Goal: Task Accomplishment & Management: Manage account settings

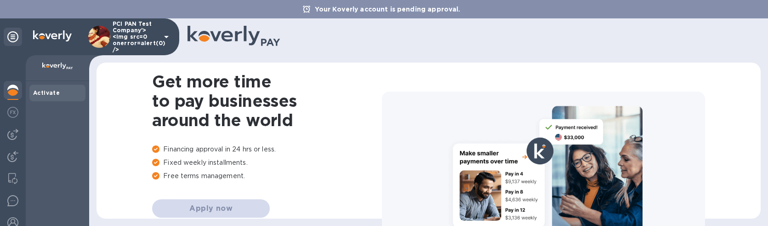
click at [41, 118] on div "Activate" at bounding box center [57, 153] width 63 height 145
click at [17, 116] on img at bounding box center [12, 112] width 11 height 11
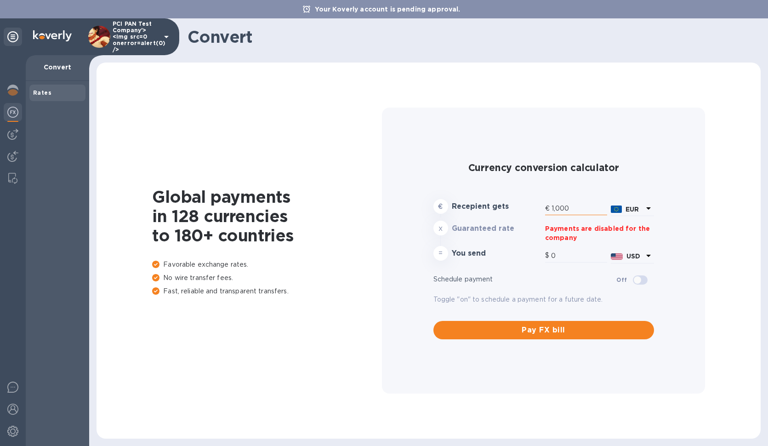
click at [573, 210] on input "1,000" at bounding box center [580, 209] width 56 height 14
click at [638, 208] on b "EUR" at bounding box center [632, 209] width 13 height 7
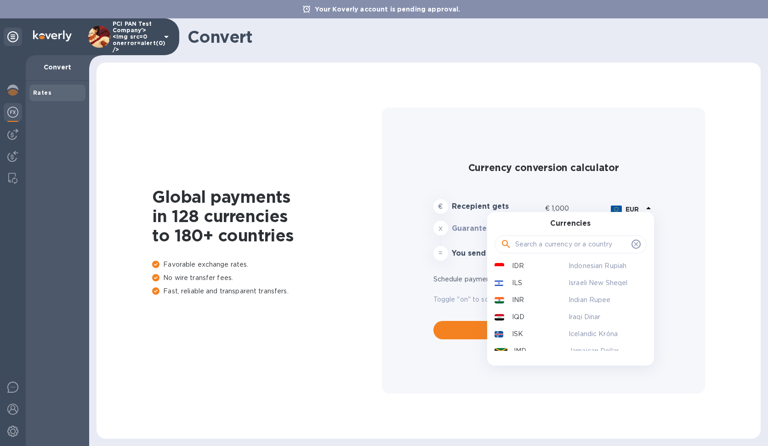
scroll to position [1140, 0]
click at [550, 225] on div "KRW" at bounding box center [530, 356] width 74 height 13
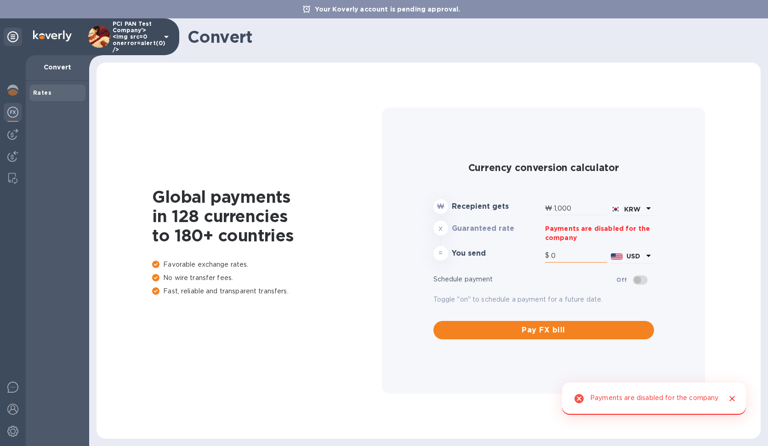
click at [582, 225] on input "0" at bounding box center [579, 256] width 56 height 14
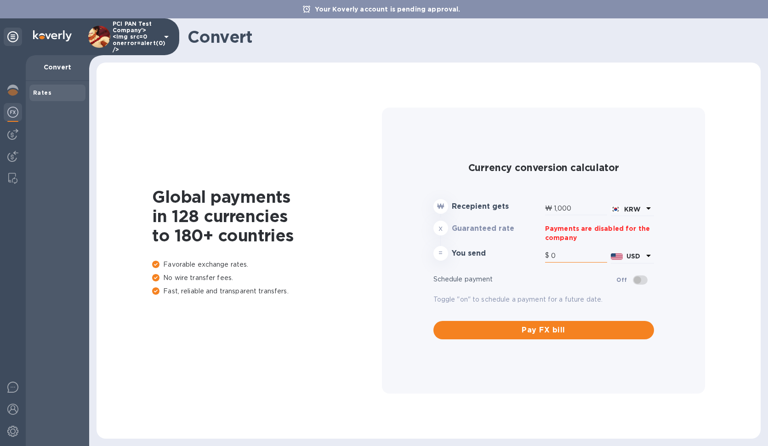
drag, startPoint x: 565, startPoint y: 255, endPoint x: 508, endPoint y: 252, distance: 57.1
click at [551, 225] on input "0" at bounding box center [579, 256] width 56 height 14
type input "0"
type input "1"
click at [537, 225] on div "= You send 1 USD" at bounding box center [544, 255] width 224 height 22
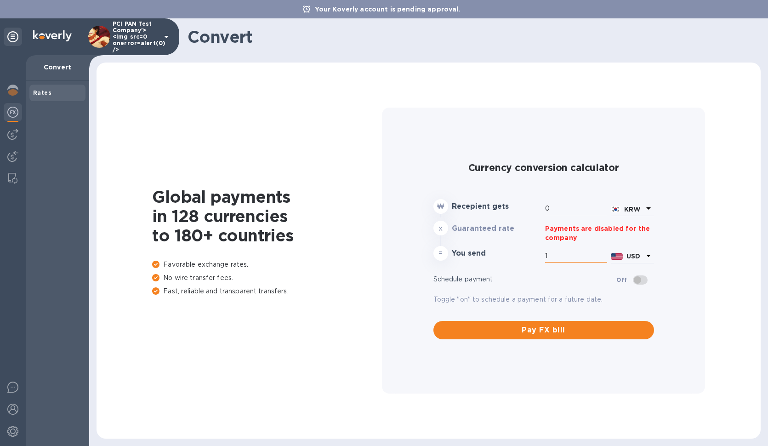
click at [553, 225] on input "1" at bounding box center [576, 256] width 62 height 14
click at [559, 206] on input "0" at bounding box center [576, 209] width 62 height 14
click at [640, 225] on span at bounding box center [640, 279] width 15 height 9
drag, startPoint x: 493, startPoint y: 230, endPoint x: 644, endPoint y: 203, distance: 152.8
click at [495, 225] on h3 "Guaranteed rate" at bounding box center [497, 228] width 90 height 9
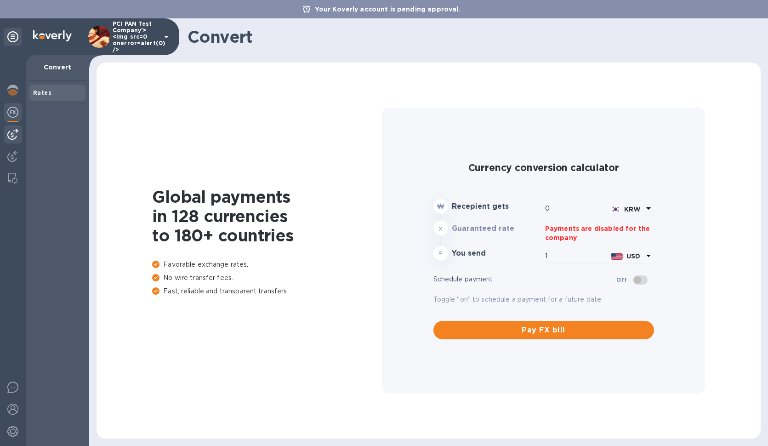
click at [12, 132] on img at bounding box center [12, 134] width 11 height 11
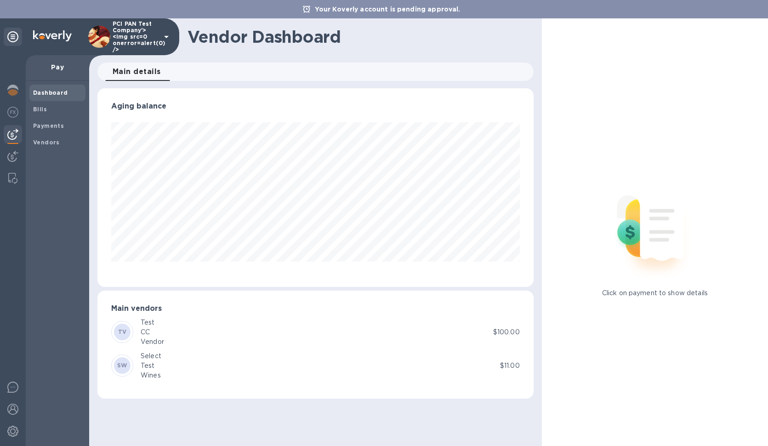
scroll to position [199, 436]
click at [181, 225] on div "SW Select Test Wines" at bounding box center [305, 365] width 389 height 29
click at [155, 225] on div "Test" at bounding box center [151, 366] width 21 height 10
click at [154, 225] on div "Vendor" at bounding box center [152, 342] width 23 height 10
drag, startPoint x: 640, startPoint y: 242, endPoint x: 605, endPoint y: 239, distance: 35.1
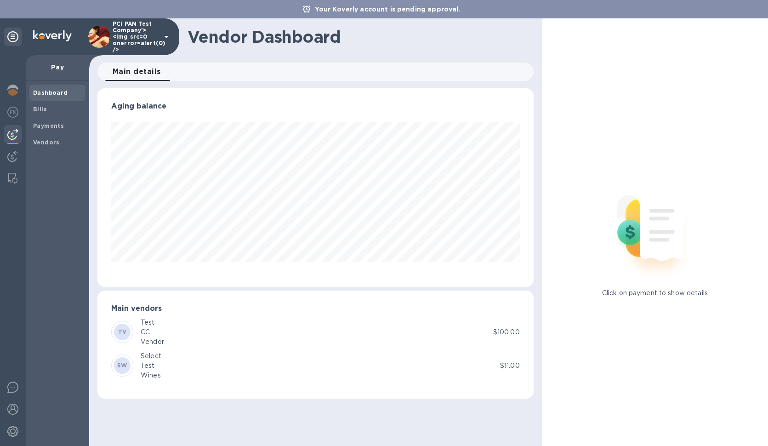
click at [640, 225] on img at bounding box center [655, 227] width 121 height 121
click at [57, 111] on span "Bills" at bounding box center [57, 109] width 49 height 9
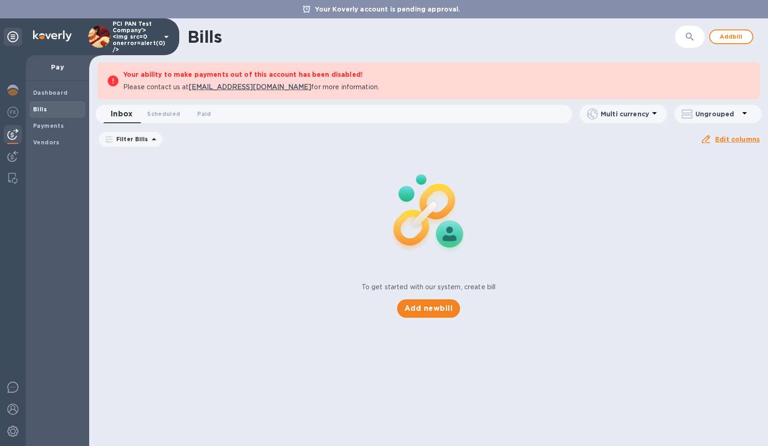
click at [0, 0] on span "[DATE] to [DATE]" at bounding box center [0, 0] width 0 height 0
click at [299, 107] on div "Inbox 0 Scheduled 0 Paid 0" at bounding box center [337, 114] width 469 height 18
click at [164, 113] on span "Scheduled 0" at bounding box center [163, 114] width 33 height 10
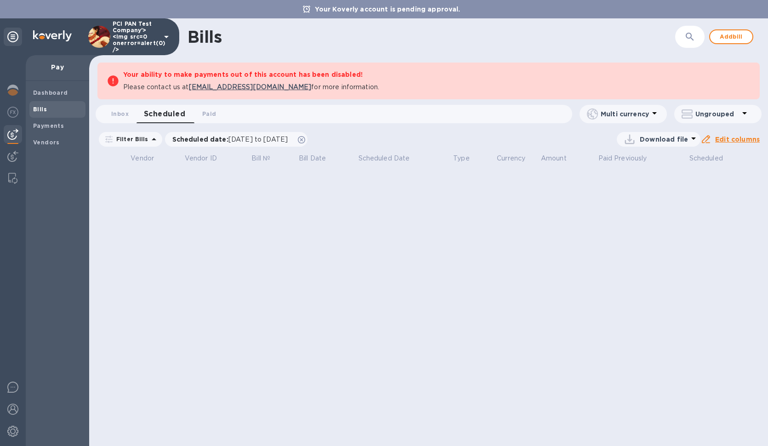
click at [143, 117] on button "Scheduled 0" at bounding box center [165, 114] width 56 height 18
click at [130, 116] on button "Inbox 0" at bounding box center [119, 114] width 33 height 18
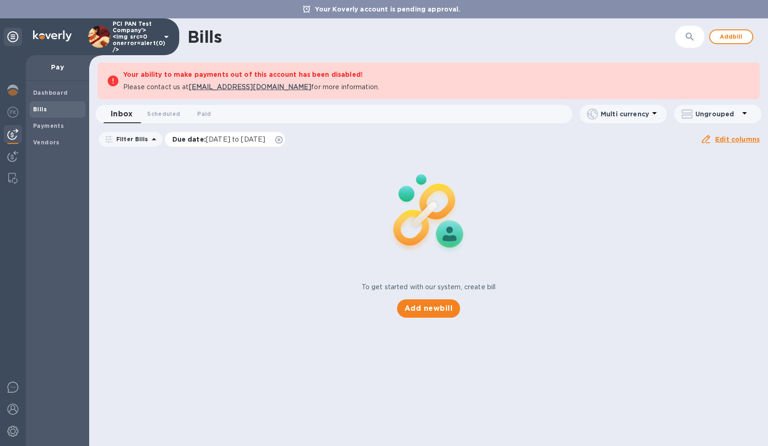
click at [265, 136] on span "[DATE] to [DATE]" at bounding box center [235, 139] width 59 height 7
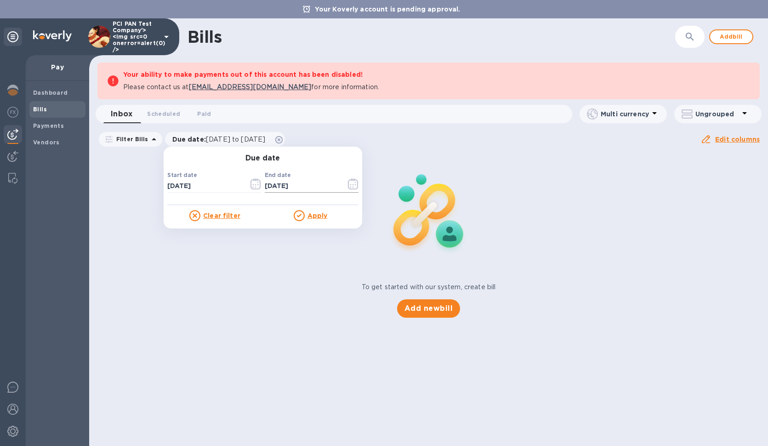
click at [304, 185] on input "[DATE]" at bounding box center [302, 186] width 74 height 14
click at [348, 185] on icon "button" at bounding box center [353, 183] width 11 height 11
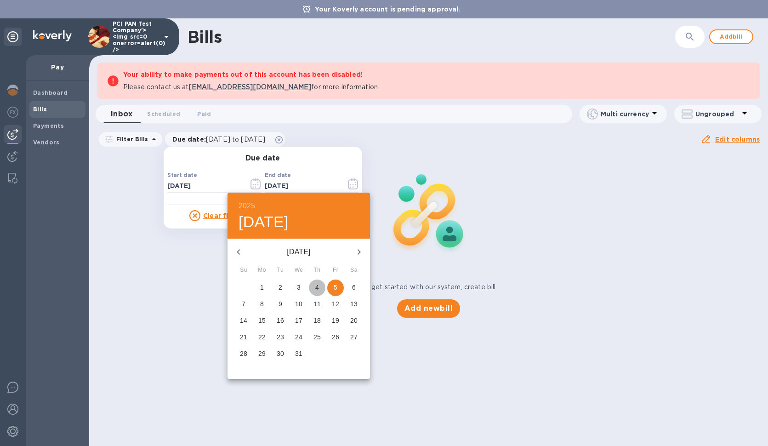
click at [319, 225] on p "4" at bounding box center [317, 287] width 4 height 9
type input "[DATE]"
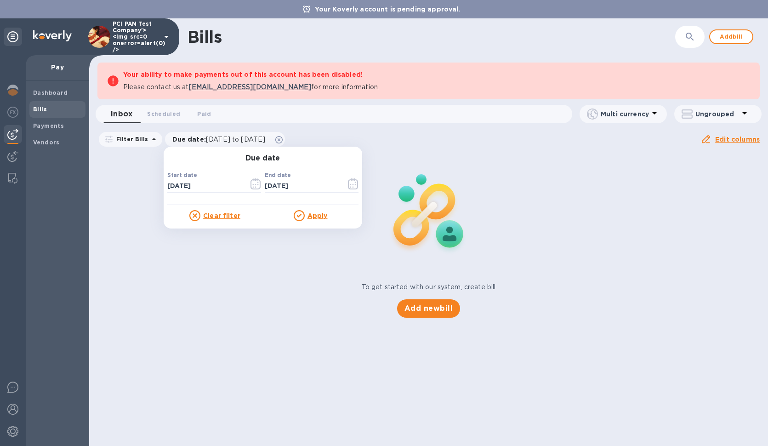
click at [312, 218] on u "Apply" at bounding box center [318, 215] width 20 height 7
